Goal: Check status: Check status

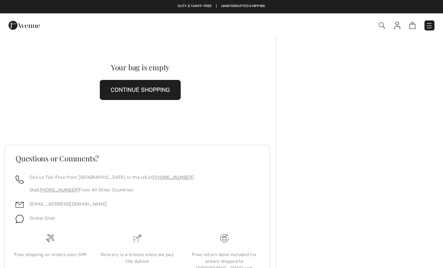
click at [399, 25] on img at bounding box center [397, 25] width 6 height 7
click at [397, 26] on img at bounding box center [397, 25] width 6 height 7
click at [433, 26] on img at bounding box center [429, 25] width 7 height 7
click at [381, 26] on div "Close menu" at bounding box center [221, 134] width 443 height 268
click at [399, 25] on img at bounding box center [397, 25] width 6 height 7
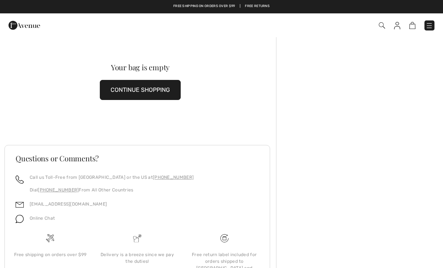
click at [431, 26] on img at bounding box center [429, 25] width 7 height 7
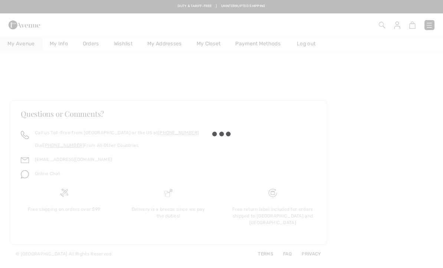
checkbox input "true"
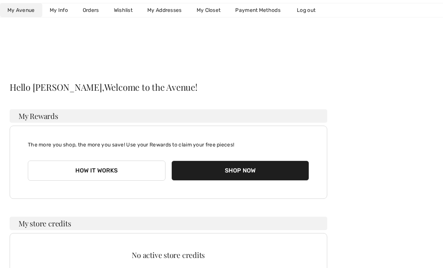
click at [93, 11] on link "Orders" at bounding box center [90, 10] width 31 height 14
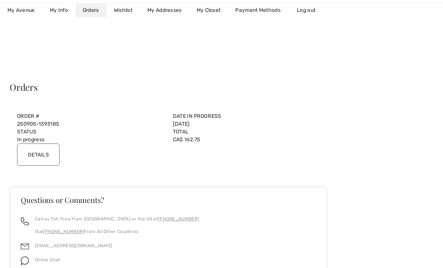
click at [48, 154] on input "Details" at bounding box center [38, 154] width 43 height 22
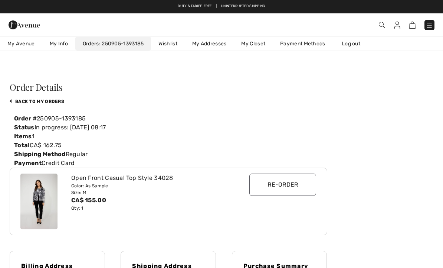
click at [24, 103] on link "back to My Orders" at bounding box center [37, 101] width 55 height 5
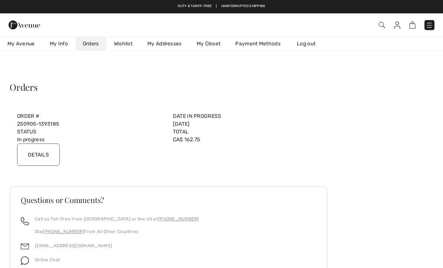
click at [312, 41] on link "Log out" at bounding box center [310, 44] width 41 height 14
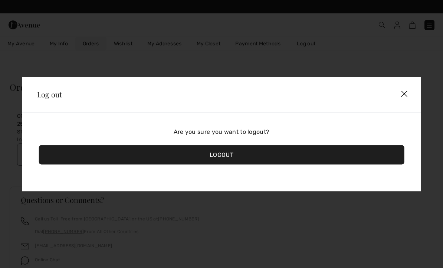
click at [268, 151] on div "Logout" at bounding box center [222, 154] width 366 height 19
